Goal: Task Accomplishment & Management: Use online tool/utility

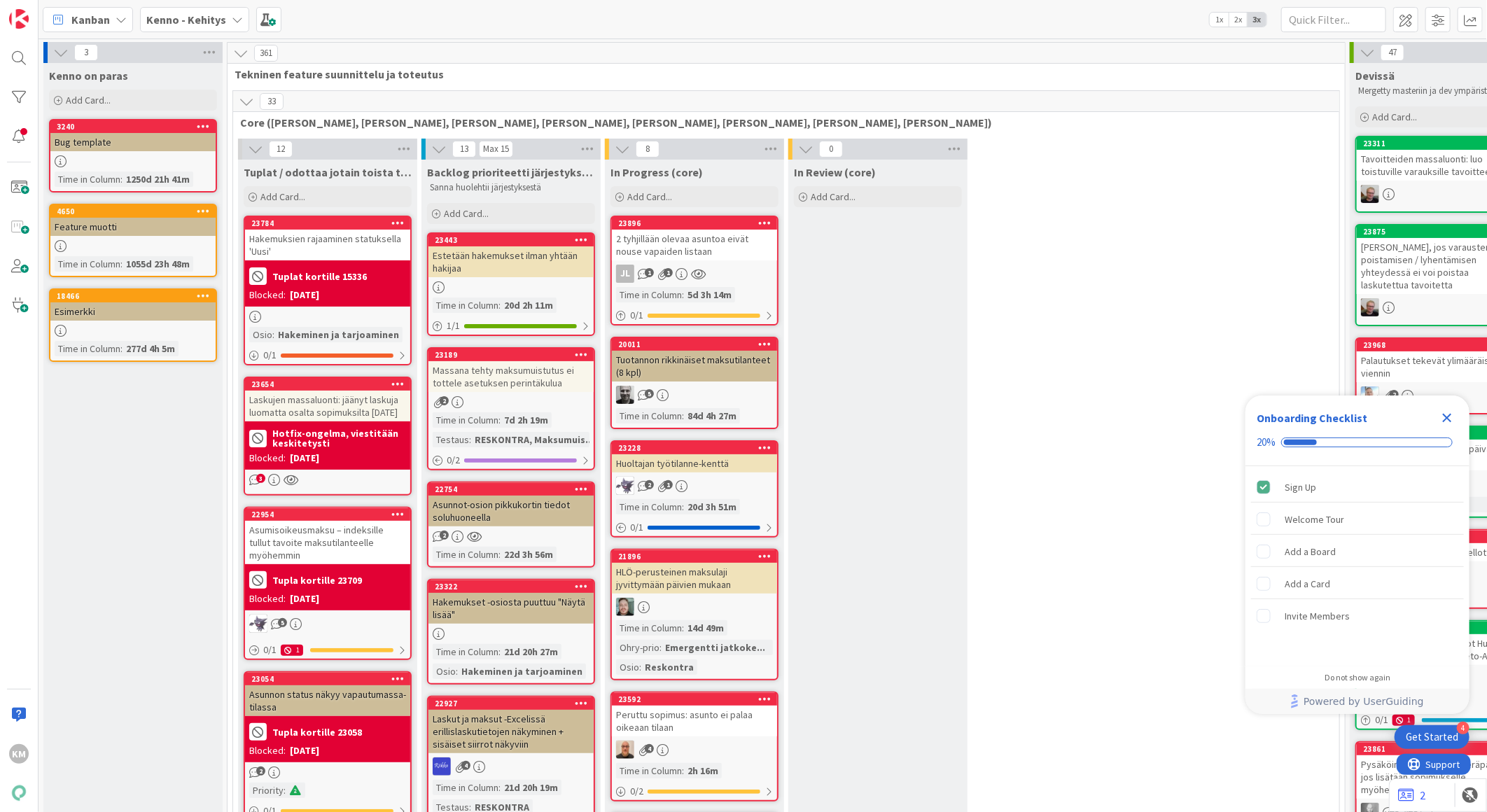
click at [207, 15] on b "Kenno - Kehitys" at bounding box center [186, 19] width 80 height 14
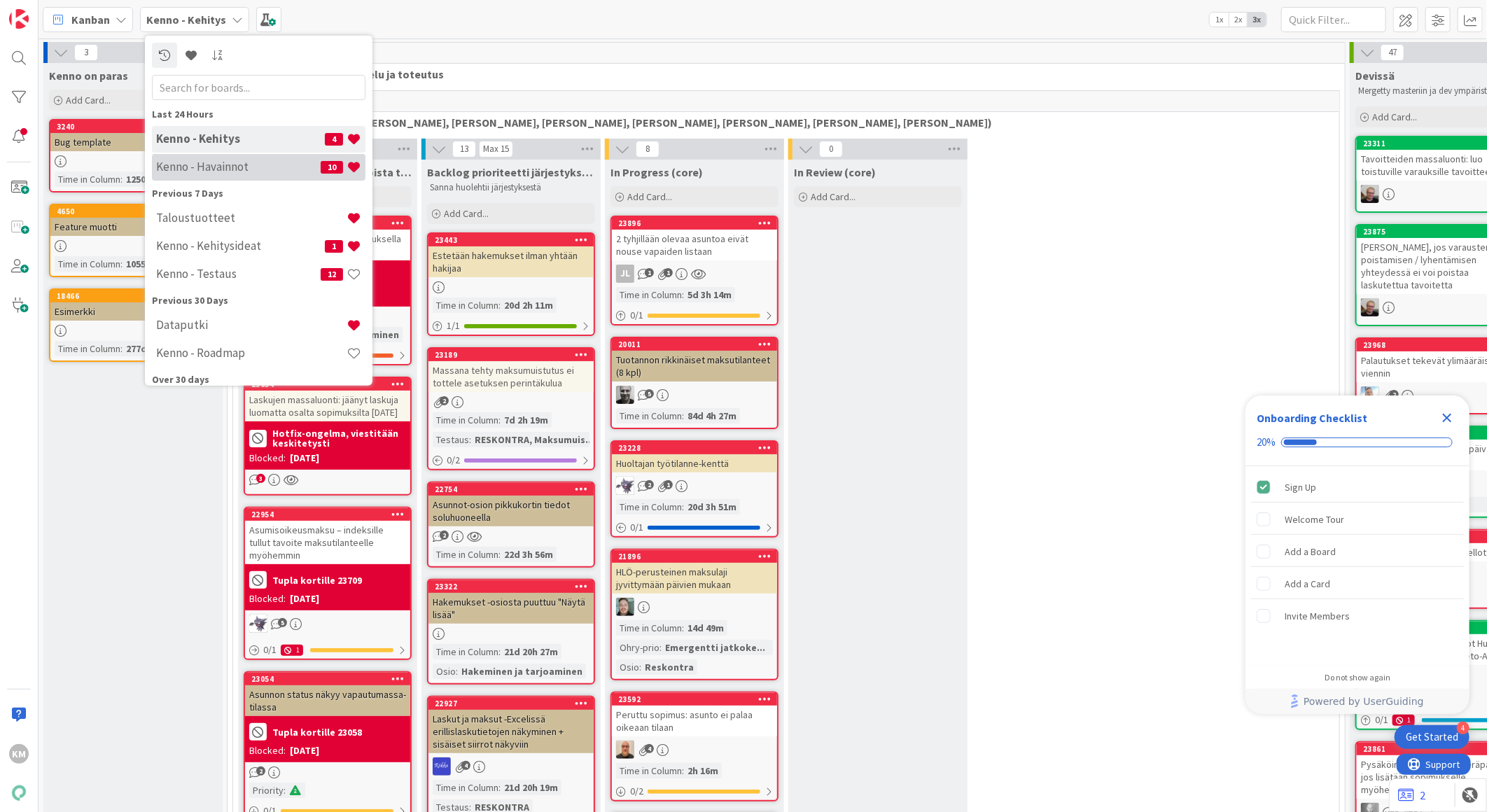
click at [193, 157] on div "Kenno - Havainnot 10" at bounding box center [259, 166] width 214 height 27
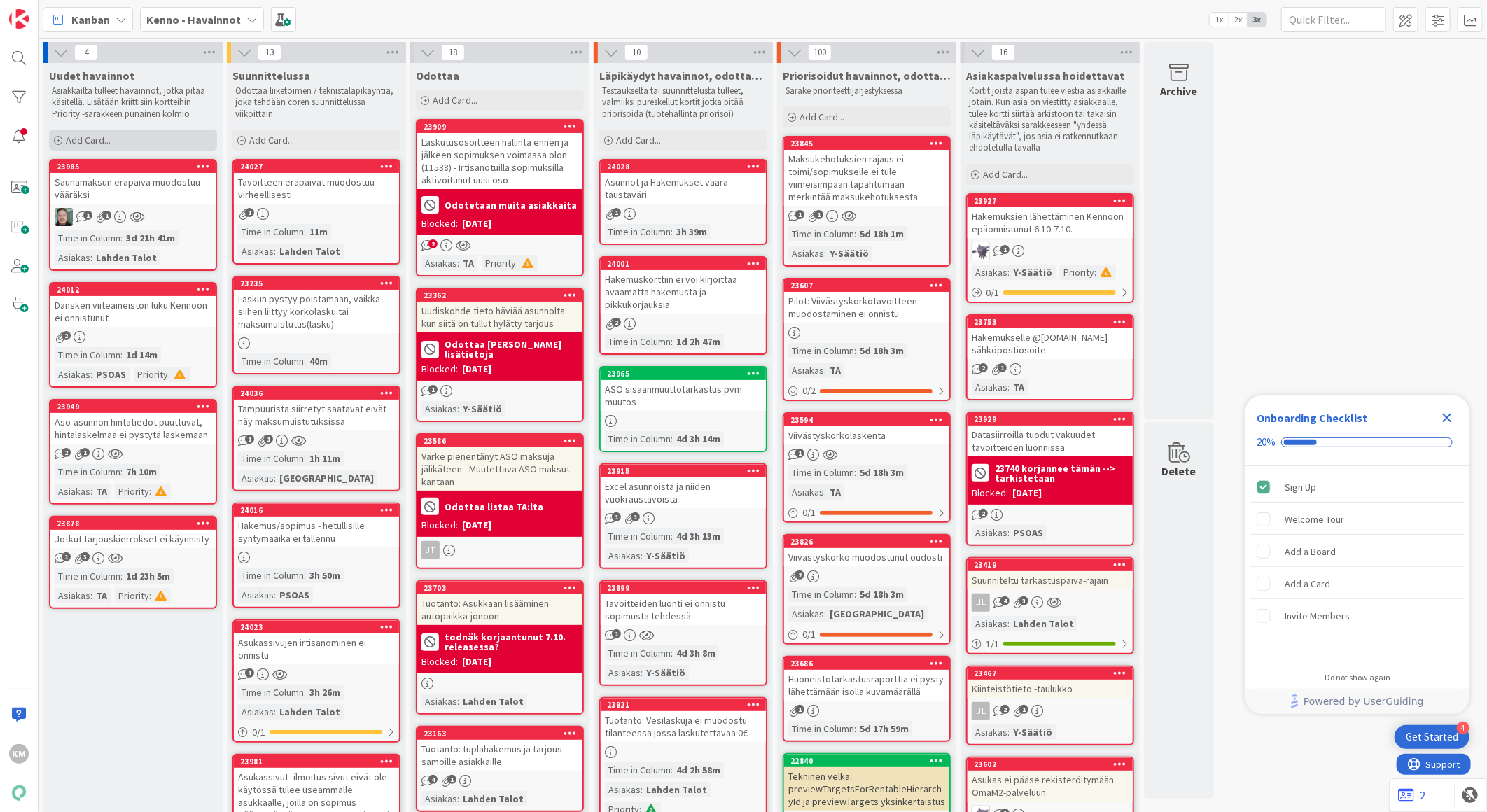
click at [139, 131] on div "Add Card..." at bounding box center [132, 140] width 168 height 21
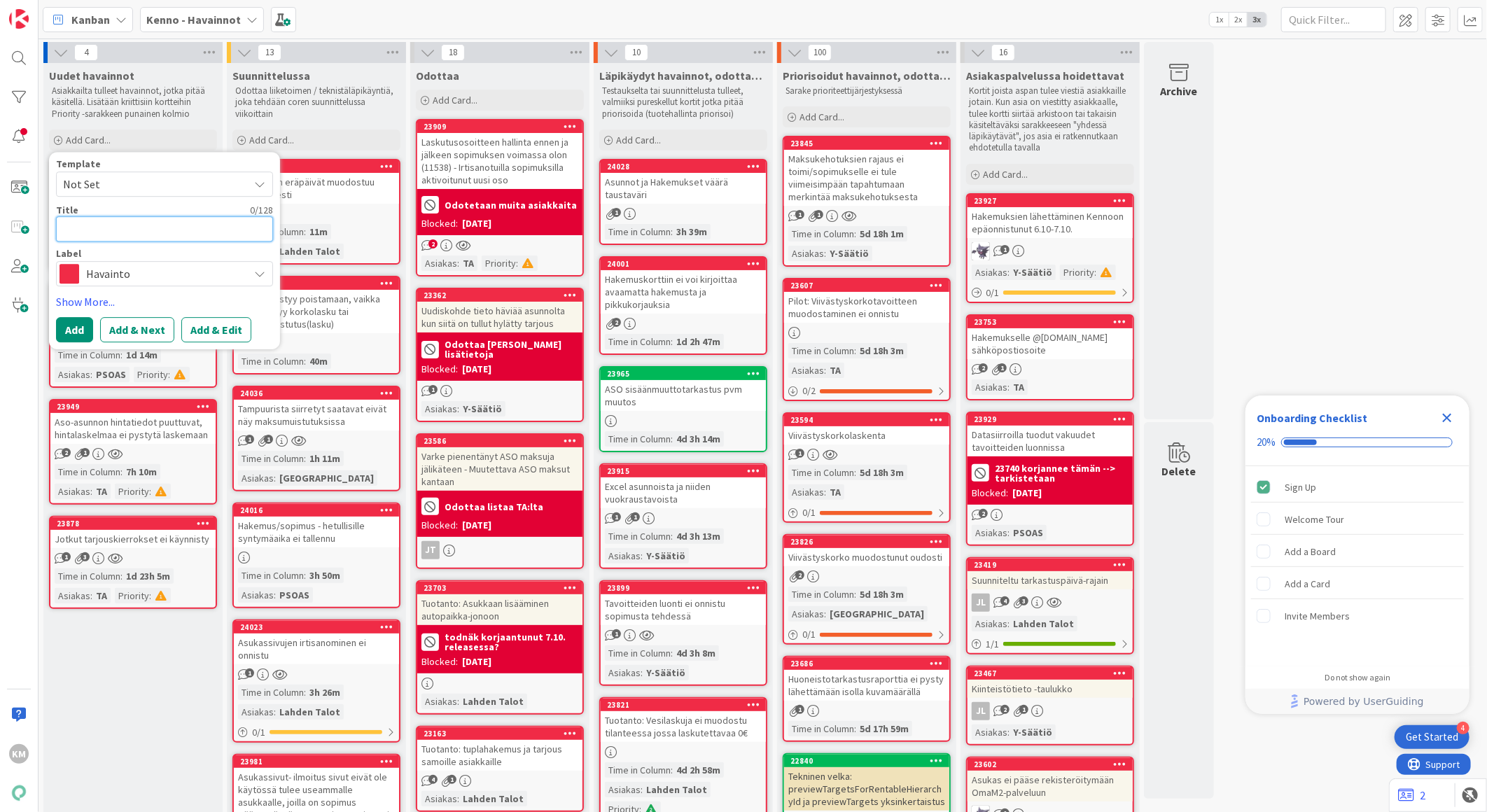
paste textarea "Sopimuksen tiedot eivät aukea eikä hinnantarkistusaineistoa voida luoda virheen…"
type textarea "x"
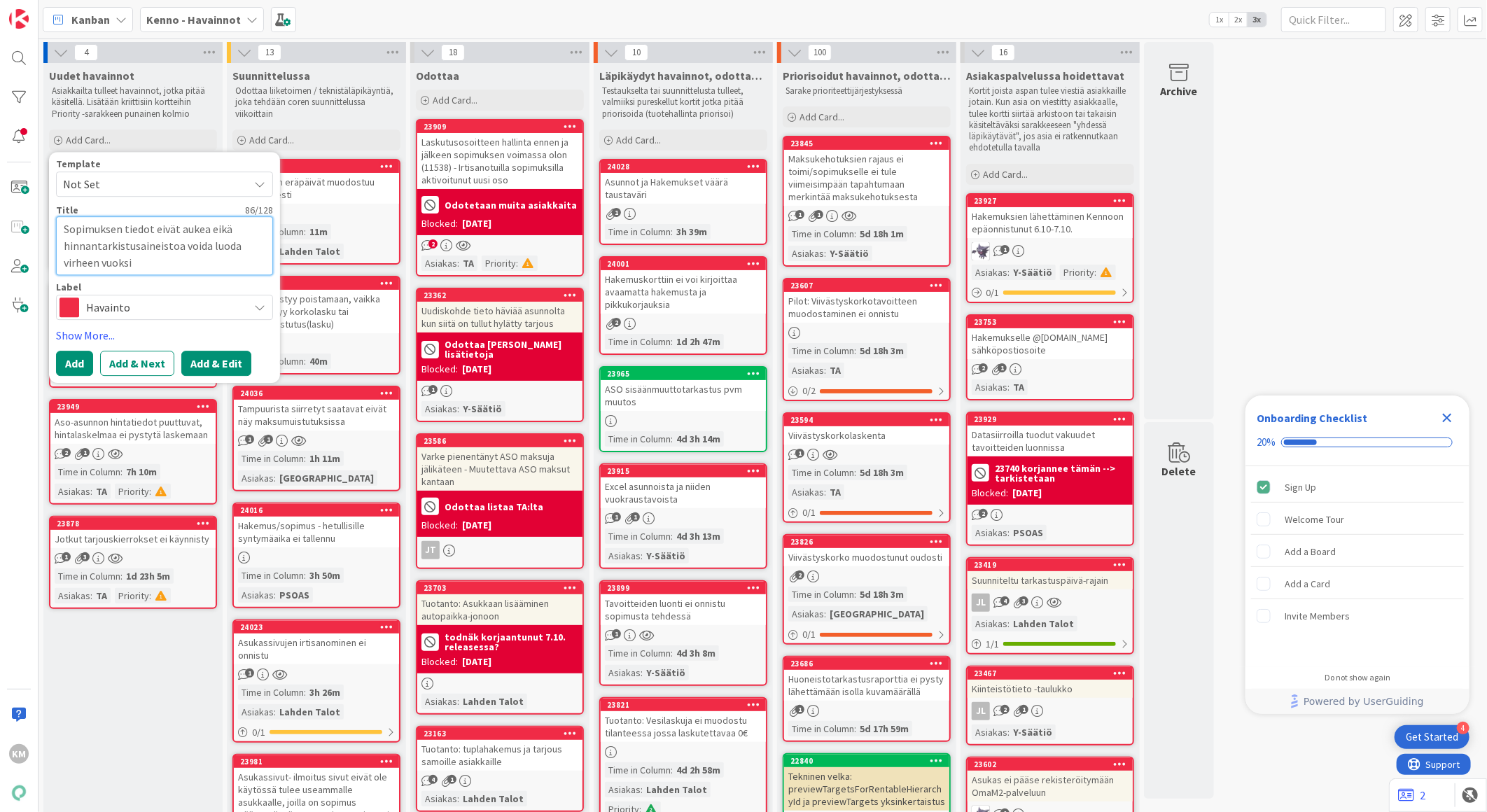
type textarea "Sopimuksen tiedot eivät aukea eikä hinnantarkistusaineistoa voida luoda virheen…"
click at [219, 360] on button "Add & Edit" at bounding box center [216, 363] width 70 height 25
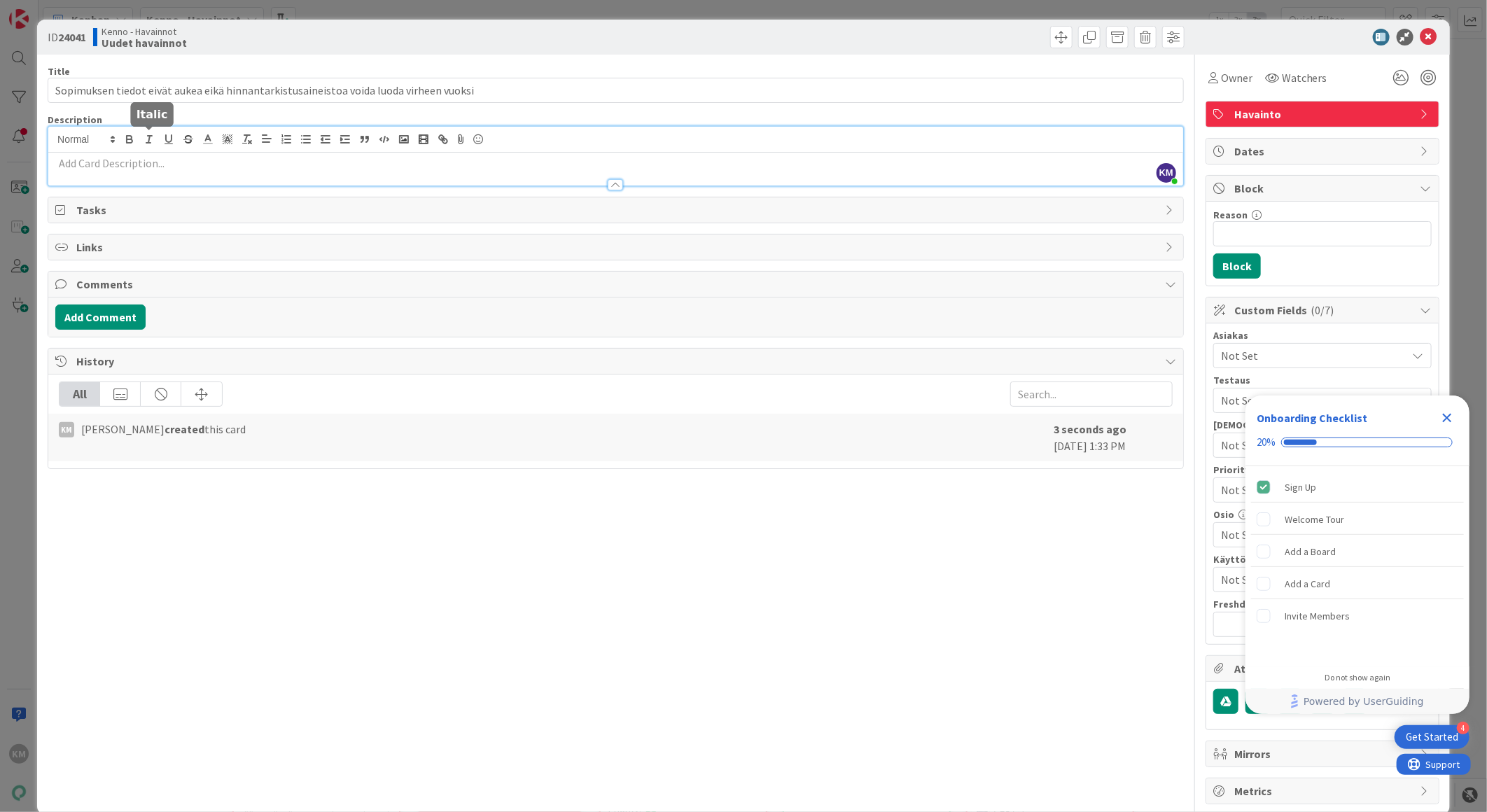
drag, startPoint x: 156, startPoint y: 134, endPoint x: 68, endPoint y: 173, distance: 96.3
drag, startPoint x: 68, startPoint y: 173, endPoint x: 55, endPoint y: 164, distance: 15.8
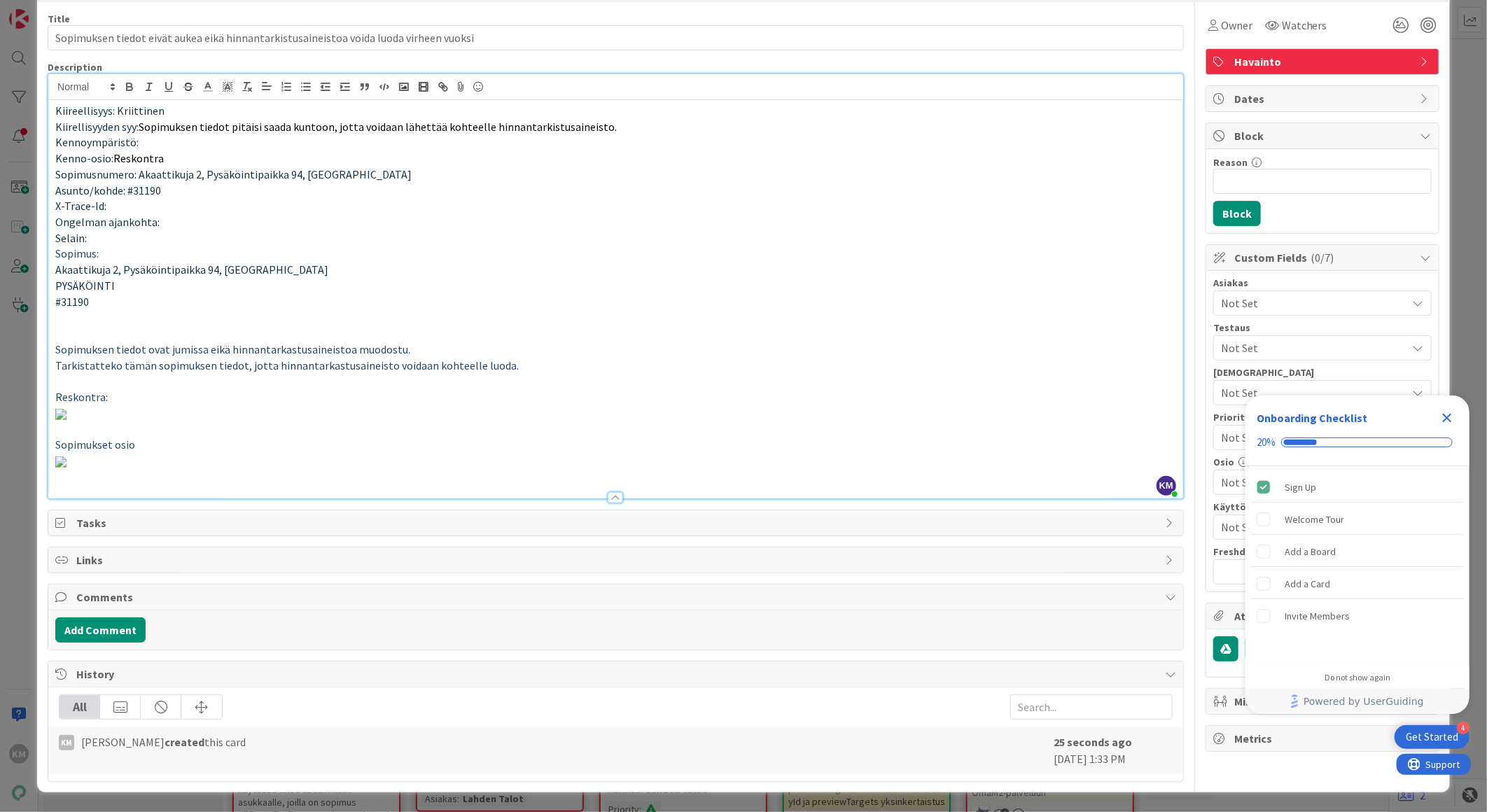
scroll to position [700, 0]
click at [114, 643] on button "Add Comment" at bounding box center [100, 630] width 90 height 25
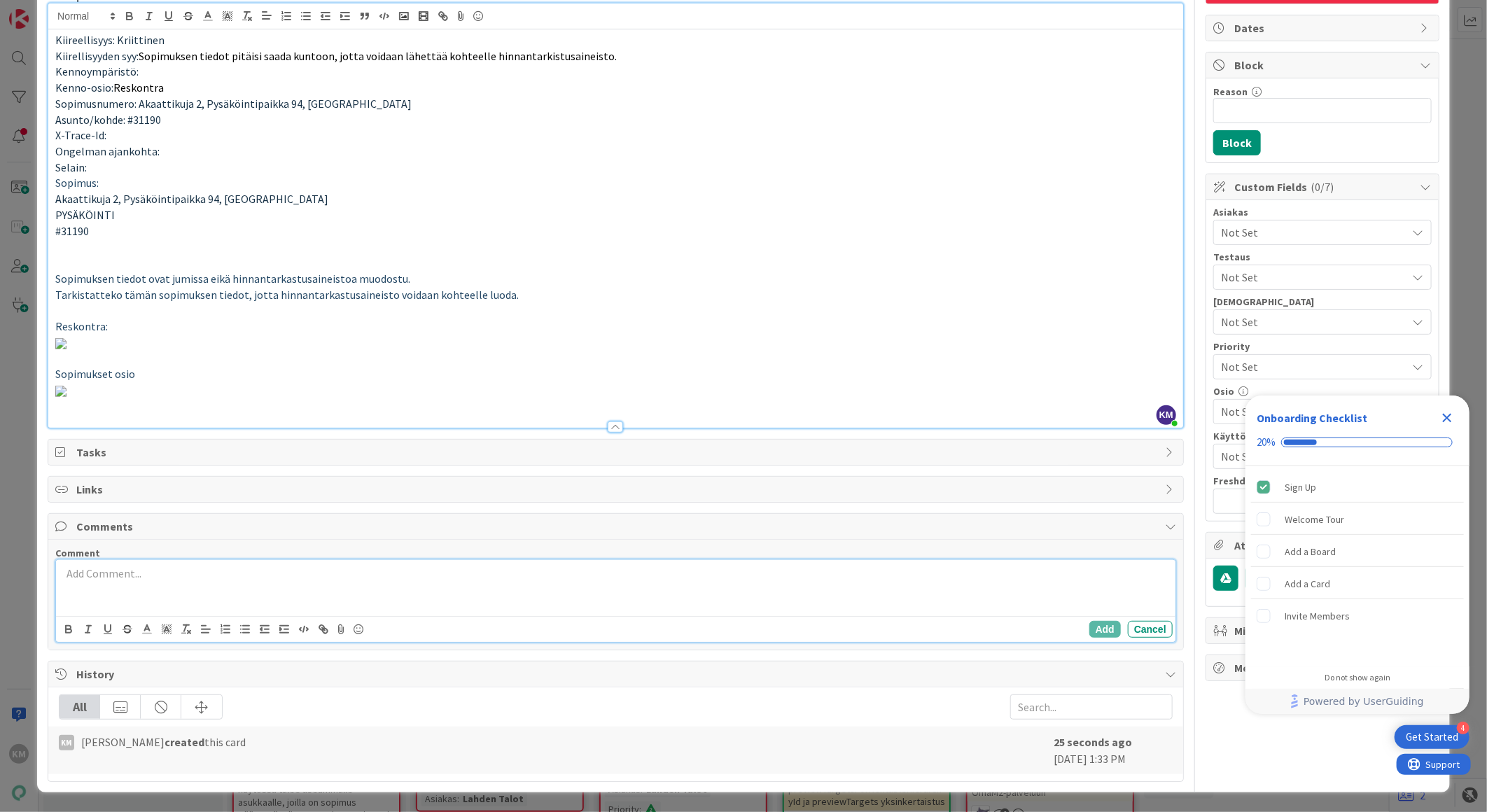
scroll to position [796, 0]
drag, startPoint x: 1092, startPoint y: 631, endPoint x: 1025, endPoint y: 620, distance: 67.9
click at [1091, 631] on button "Add" at bounding box center [1105, 628] width 32 height 17
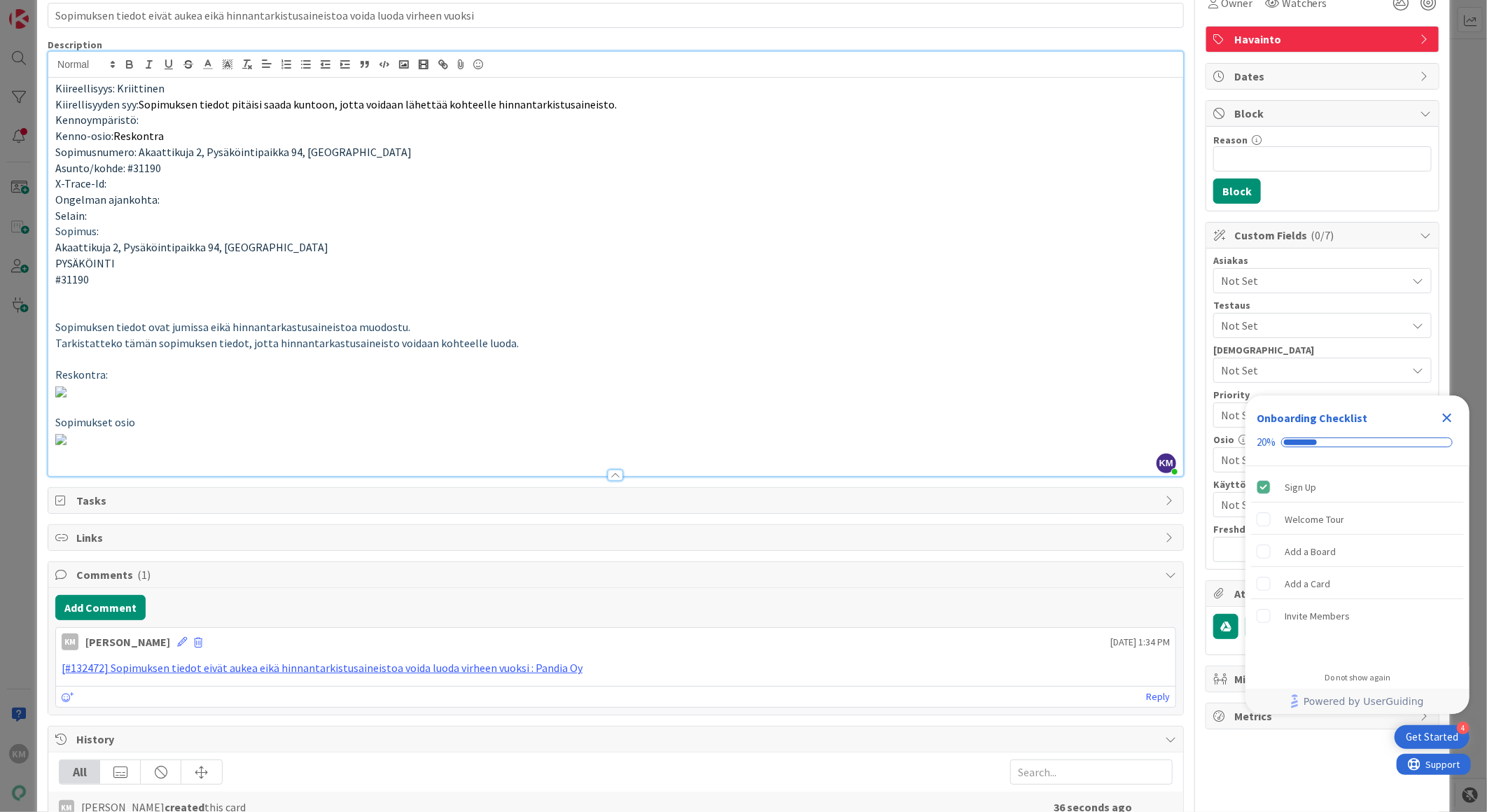
scroll to position [0, 0]
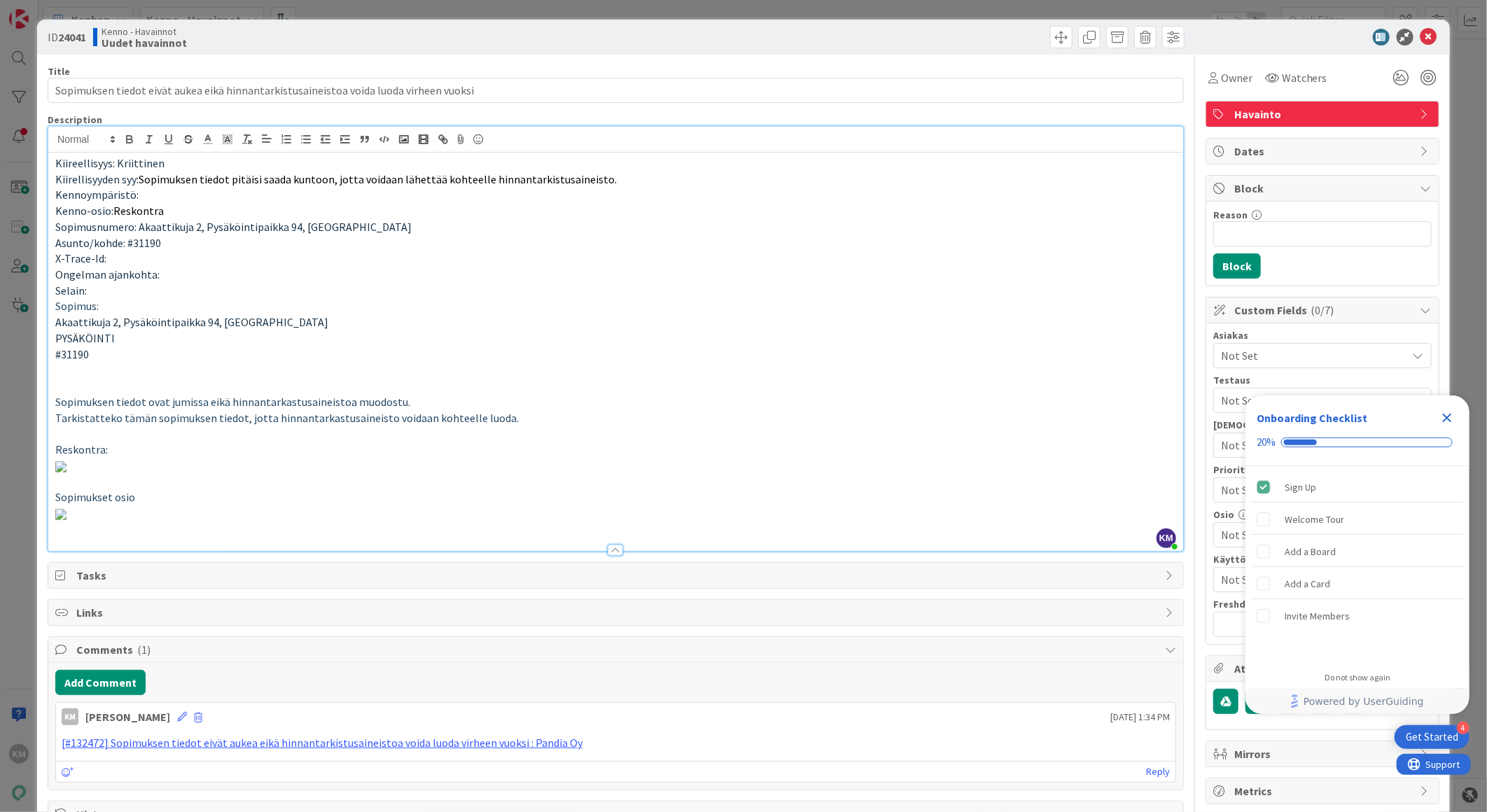
click at [1442, 418] on icon "Close Checklist" at bounding box center [1447, 418] width 17 height 17
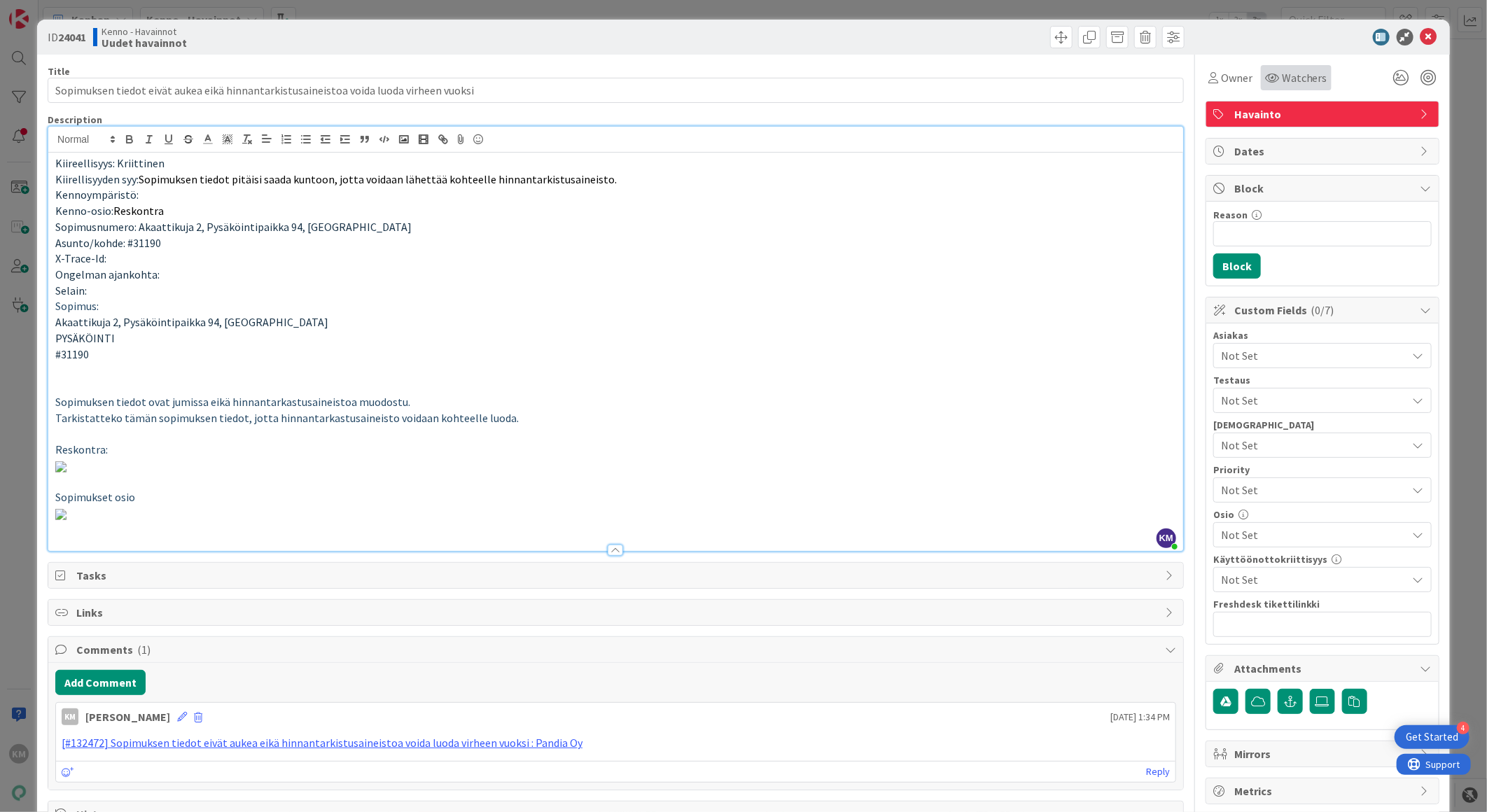
click at [1291, 73] on span "Watchers" at bounding box center [1304, 77] width 45 height 17
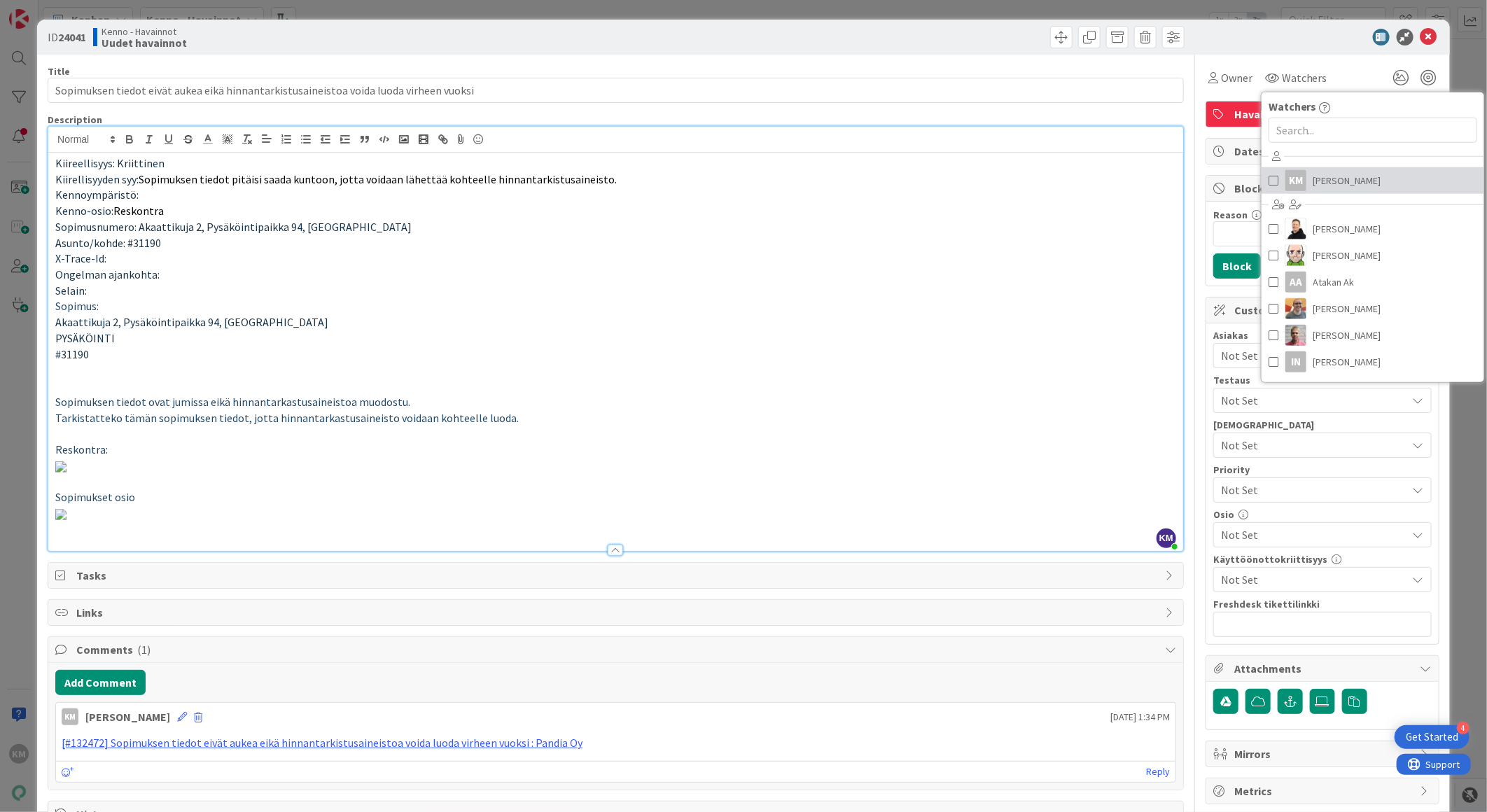
drag, startPoint x: 1311, startPoint y: 173, endPoint x: 1309, endPoint y: 157, distance: 16.1
click at [1313, 173] on span "[PERSON_NAME]" at bounding box center [1347, 180] width 68 height 21
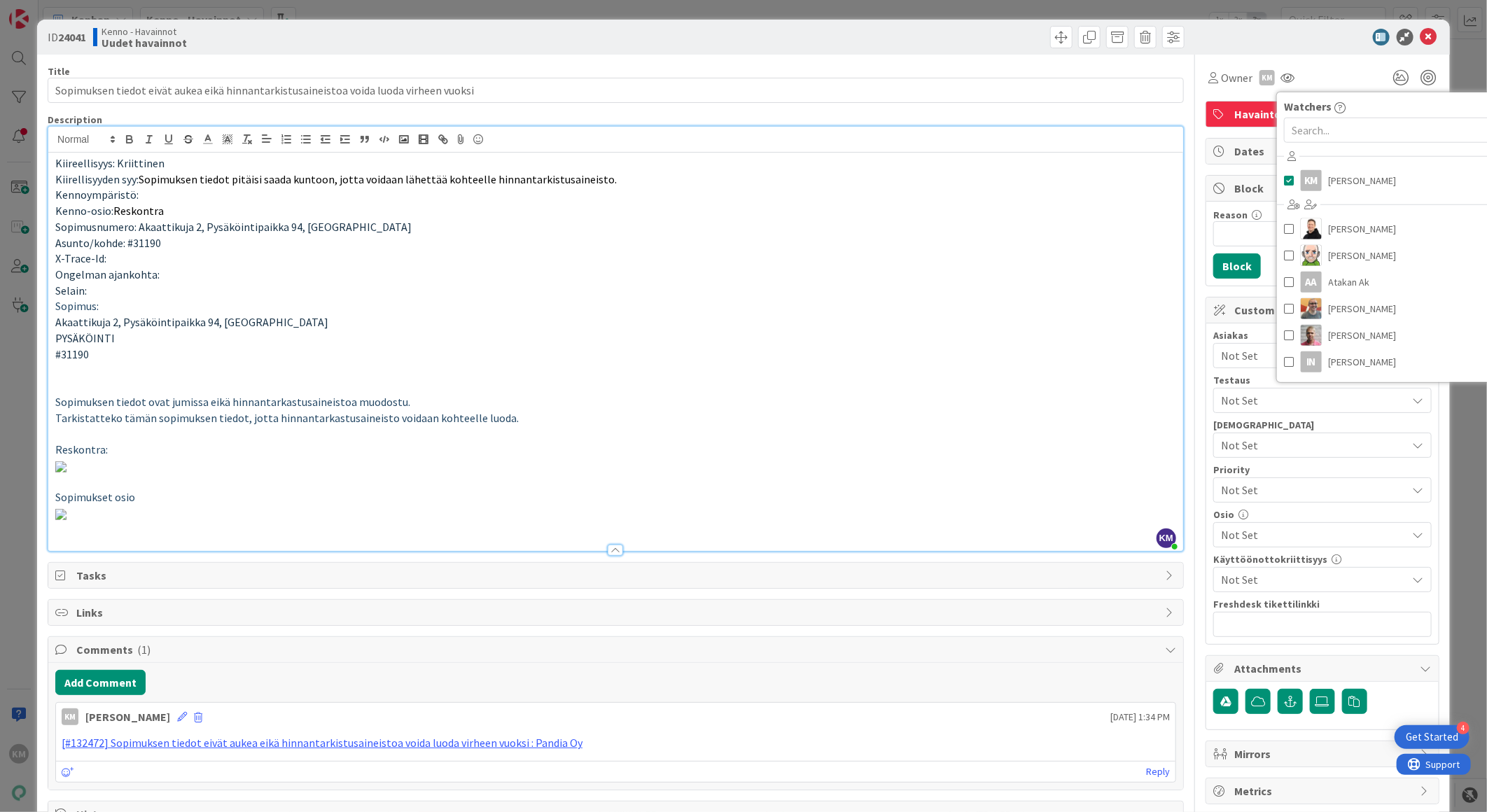
click at [1291, 37] on div at bounding box center [1316, 37] width 248 height 17
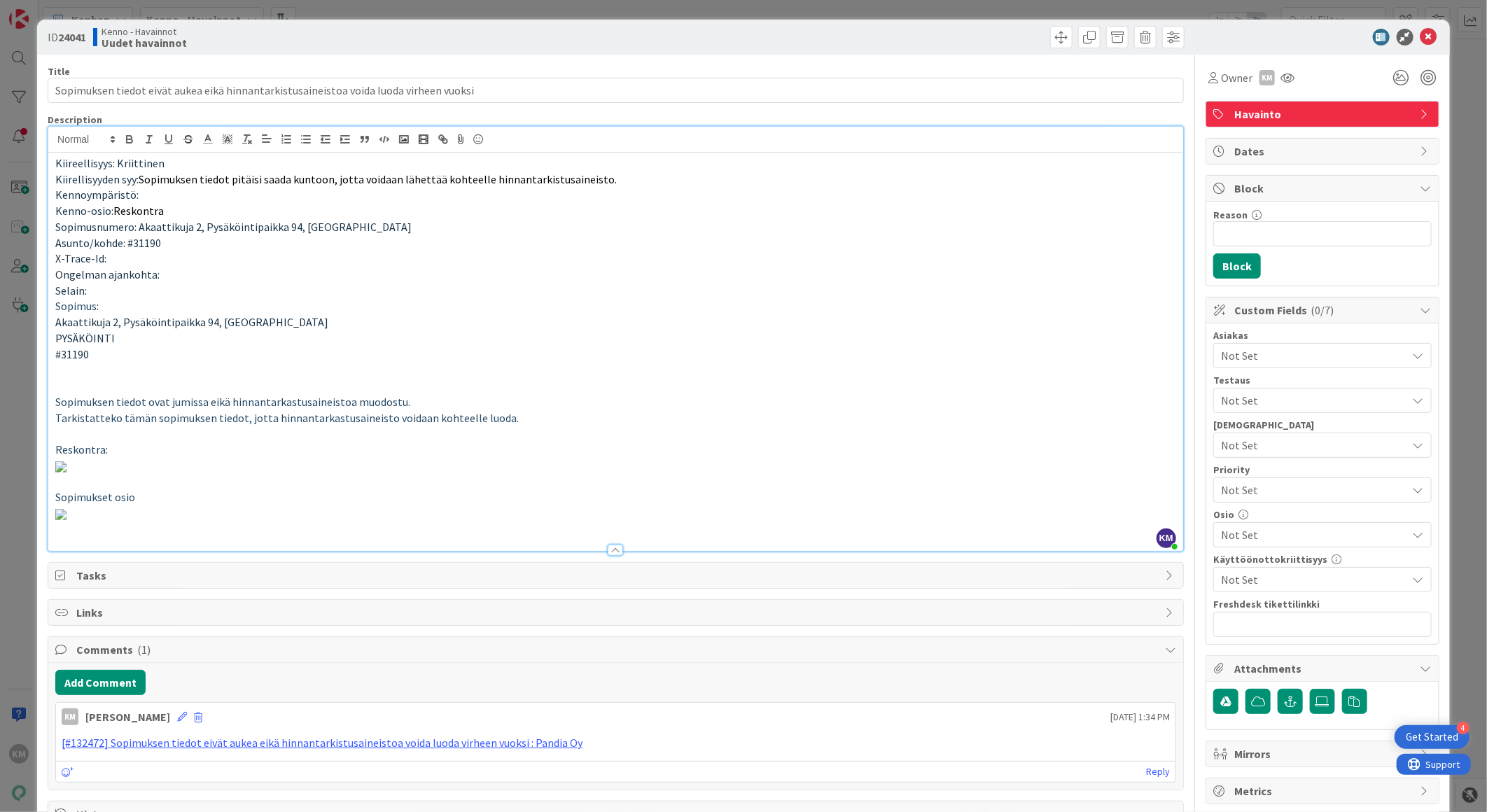
click at [1265, 356] on span "Not Set" at bounding box center [1314, 355] width 187 height 17
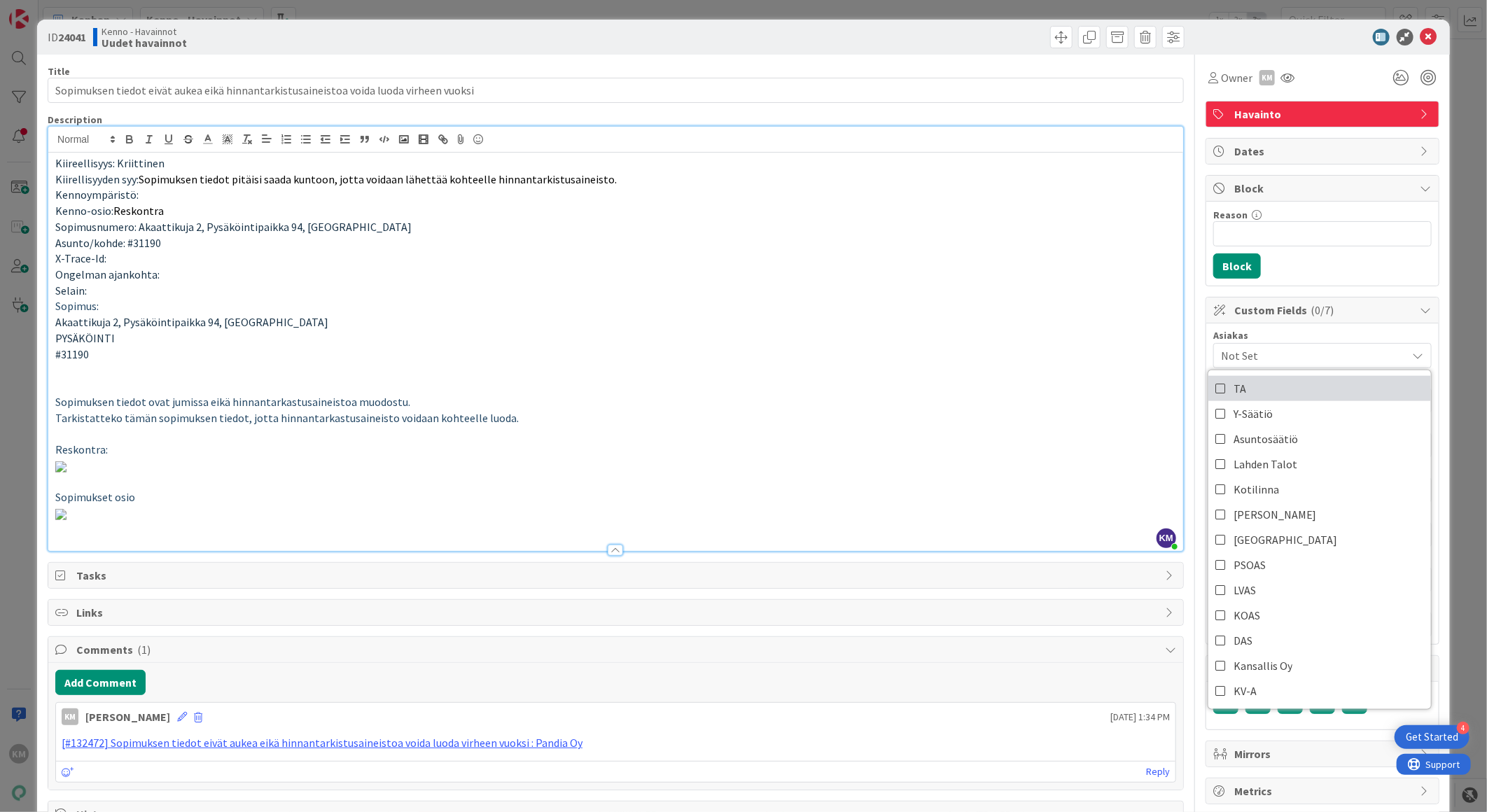
click at [1246, 390] on link "TA" at bounding box center [1319, 388] width 223 height 25
click at [1226, 30] on div at bounding box center [1316, 37] width 248 height 17
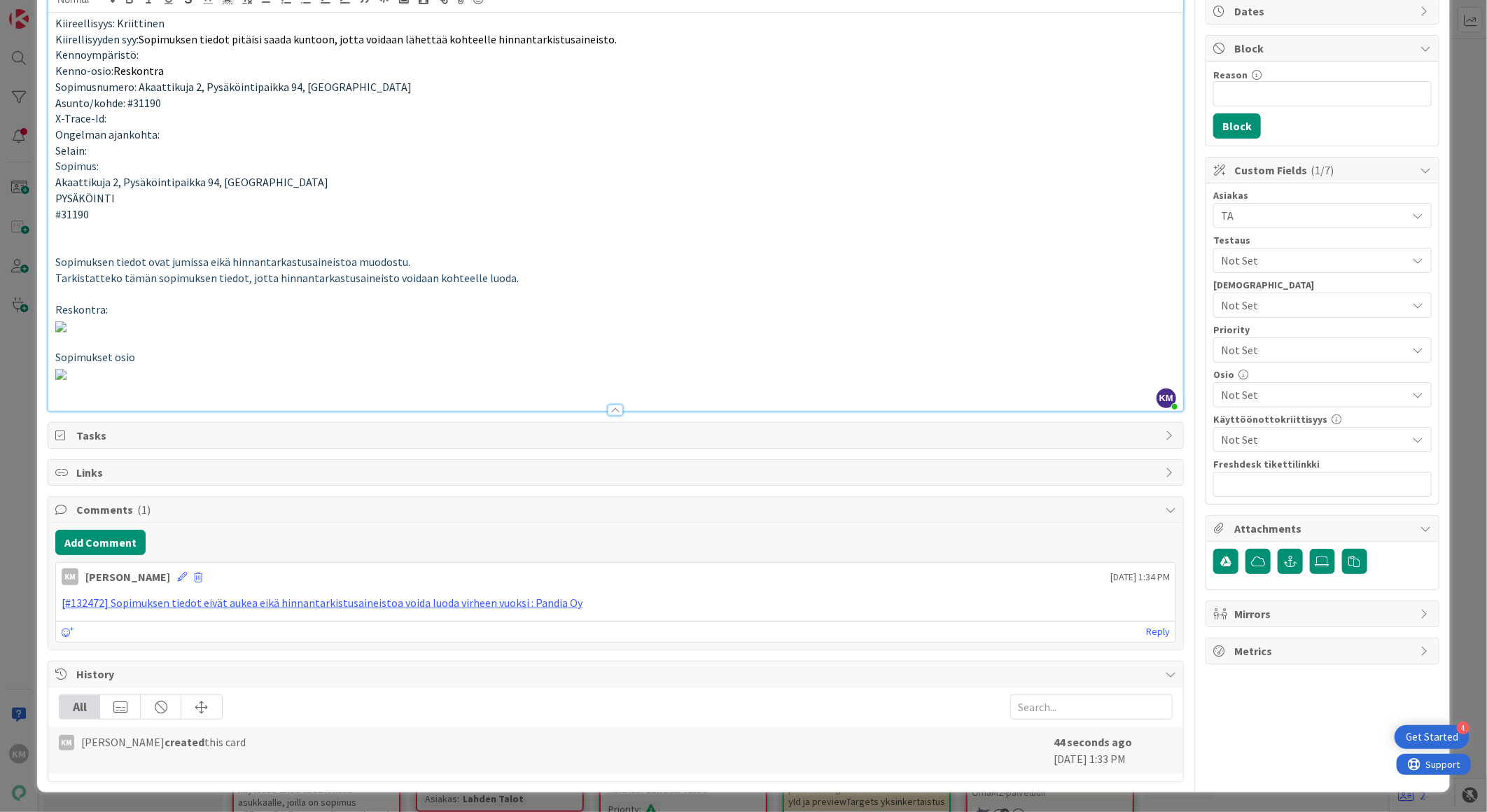
scroll to position [311, 0]
paste input "[URL][DOMAIN_NAME]"
type input "[URL][DOMAIN_NAME]"
click at [1228, 340] on span "Not Set" at bounding box center [1311, 350] width 179 height 19
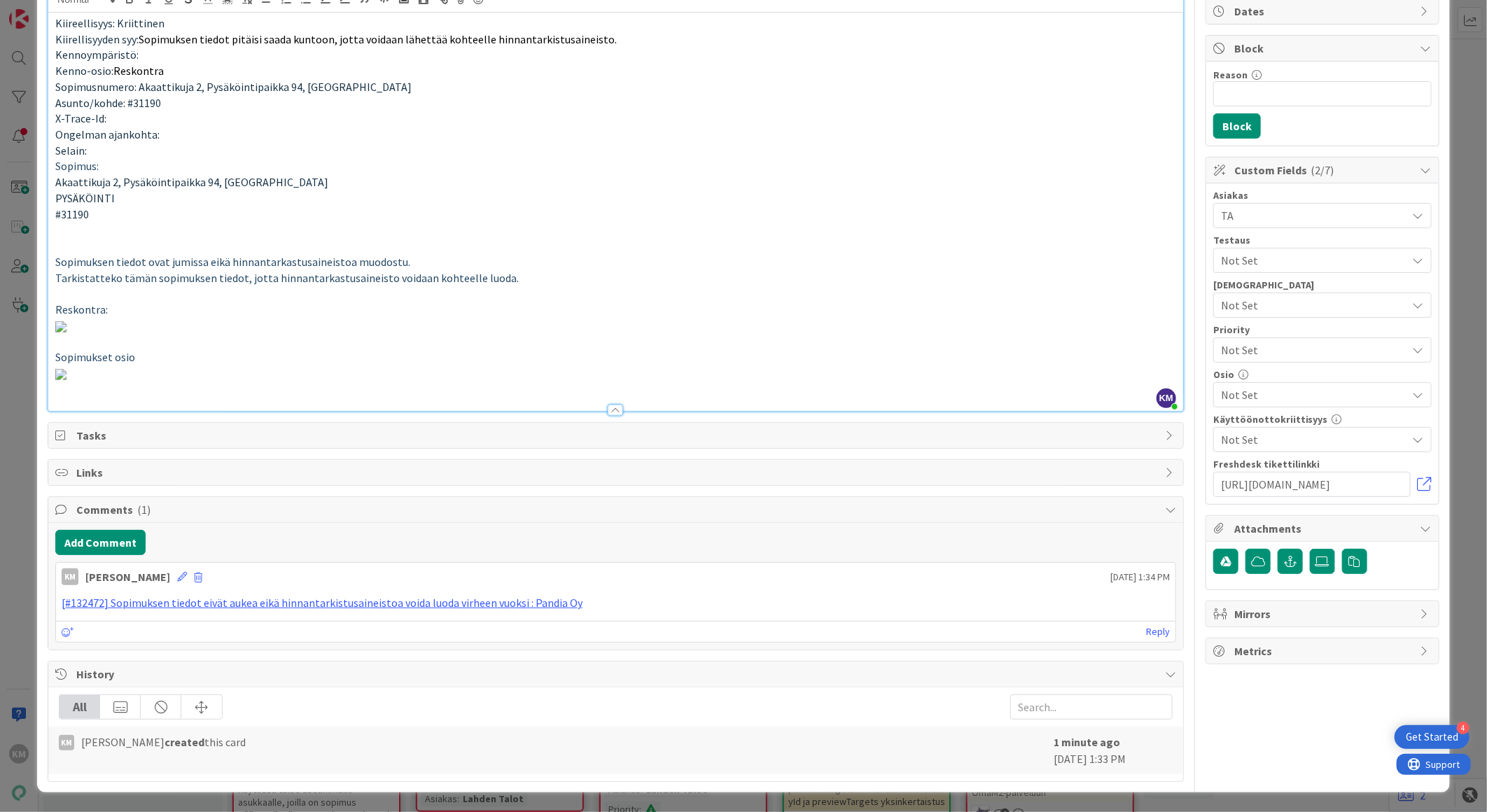
scroll to position [0, 0]
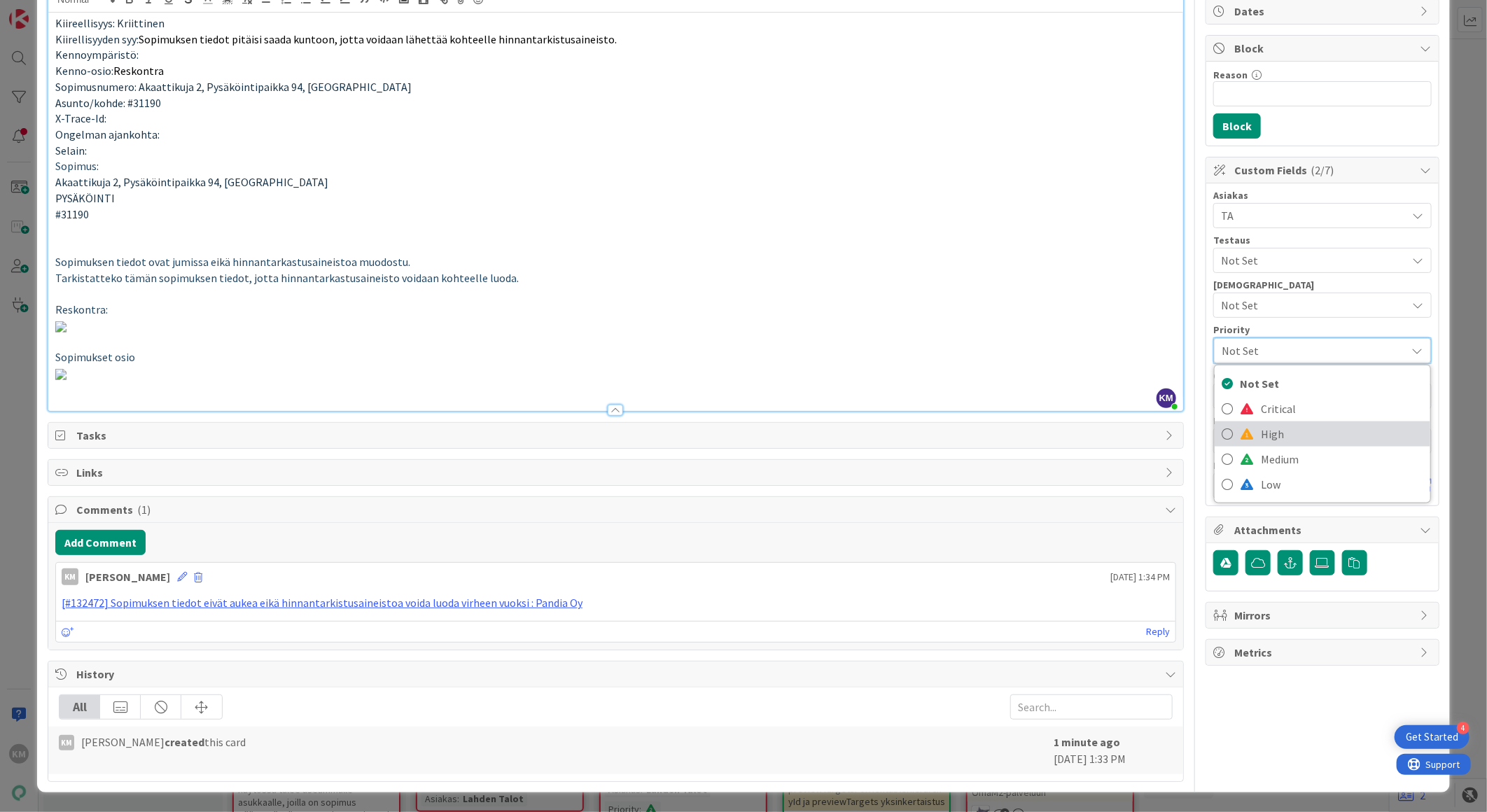
click at [1261, 423] on span "High" at bounding box center [1342, 433] width 163 height 21
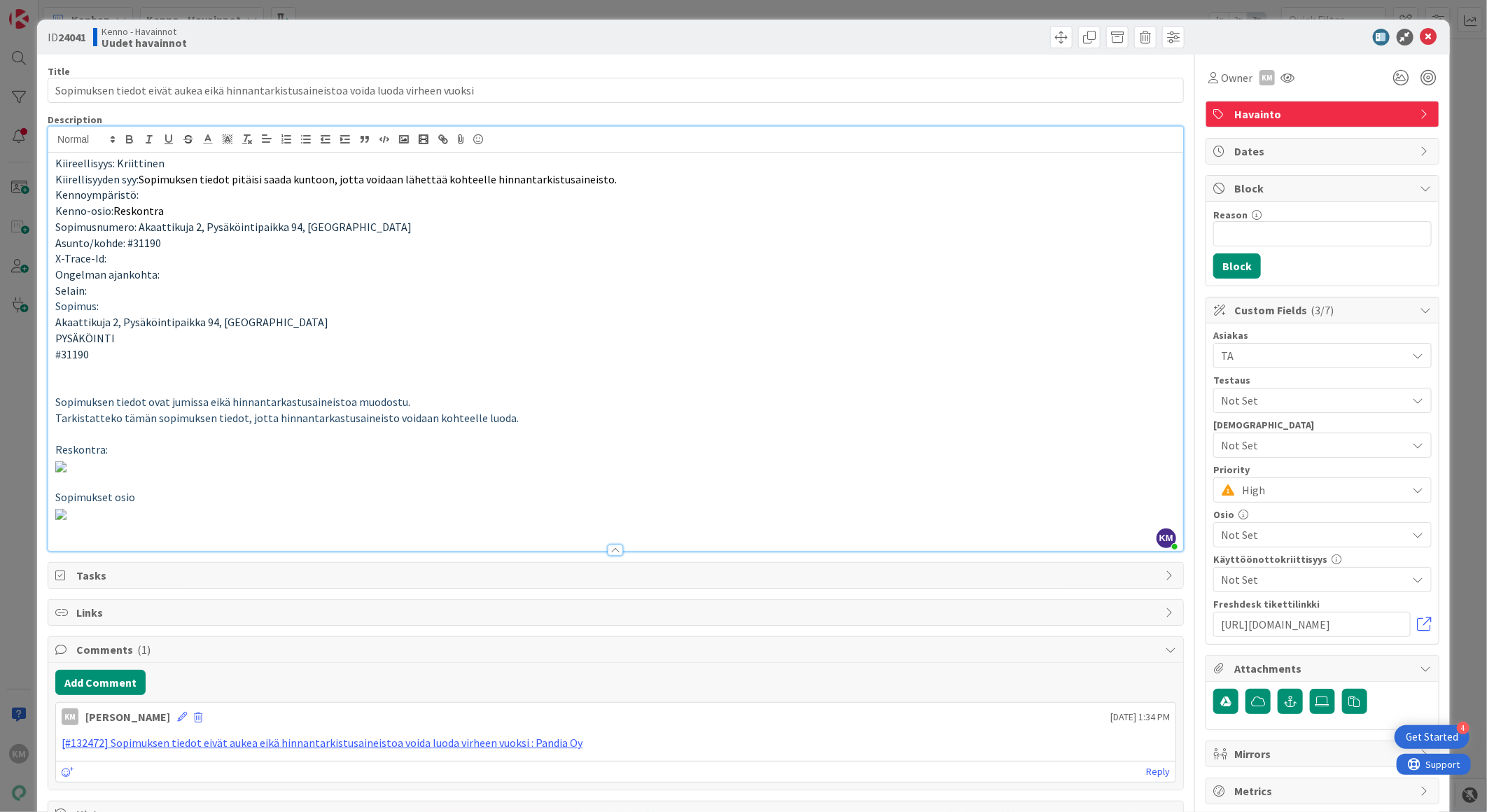
click at [81, 33] on b "24041" at bounding box center [72, 37] width 28 height 14
copy b "24041"
click at [1421, 35] on icon at bounding box center [1429, 37] width 17 height 17
